Goal: Check status: Check status

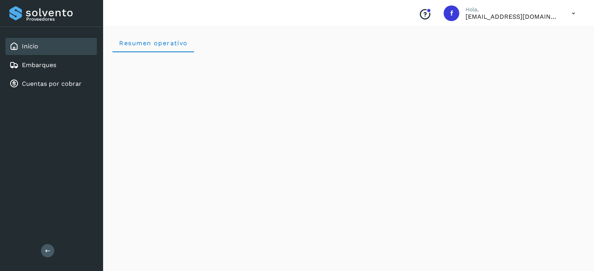
scroll to position [722, 0]
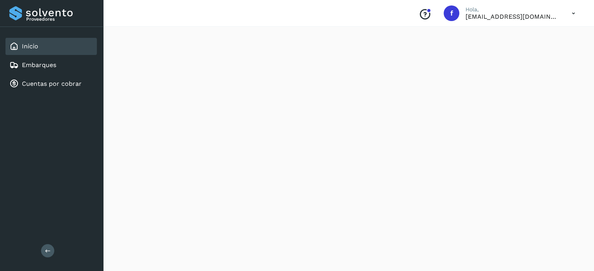
click at [42, 66] on link "Embarques" at bounding box center [39, 64] width 34 height 7
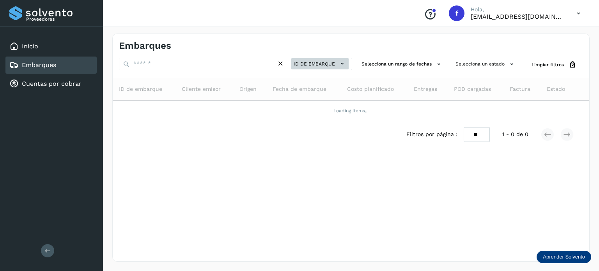
click at [297, 64] on span "ID de embarque" at bounding box center [314, 63] width 41 height 7
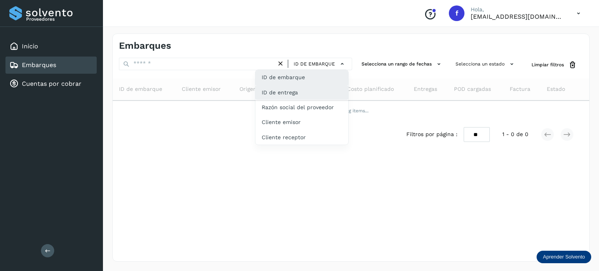
click at [295, 115] on div "ID de entrega" at bounding box center [302, 122] width 93 height 15
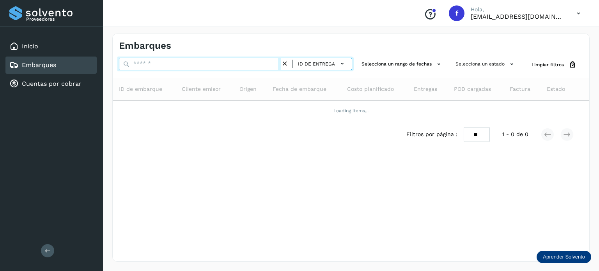
click at [153, 60] on input "text" at bounding box center [200, 64] width 162 height 12
type input "*********"
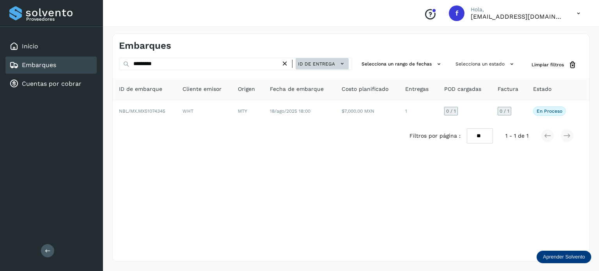
click at [320, 67] on button "ID de entrega" at bounding box center [322, 63] width 53 height 11
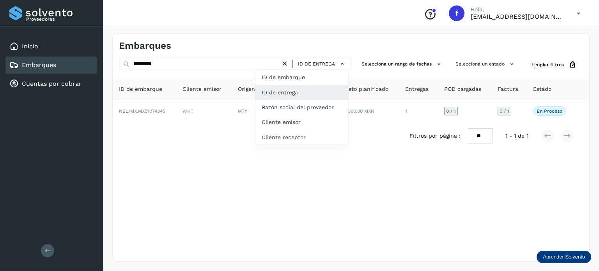
click at [207, 67] on div at bounding box center [299, 135] width 599 height 271
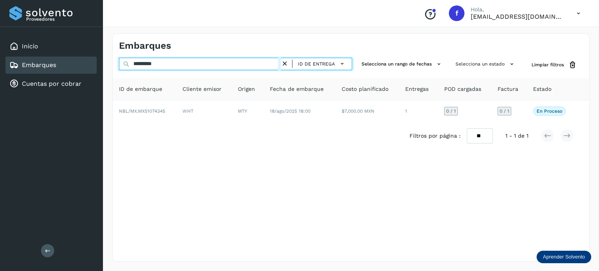
click at [198, 62] on input "*********" at bounding box center [200, 64] width 162 height 12
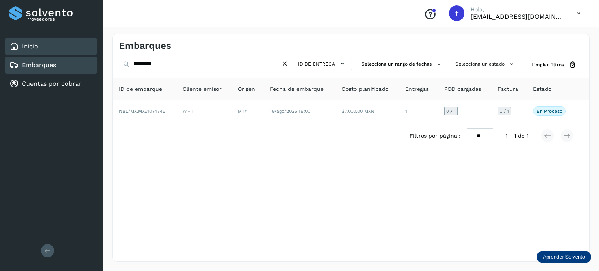
click at [47, 50] on div "Inicio" at bounding box center [50, 46] width 91 height 17
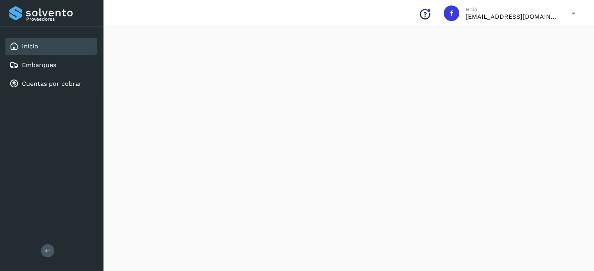
scroll to position [722, 0]
